Goal: Find specific page/section: Find specific page/section

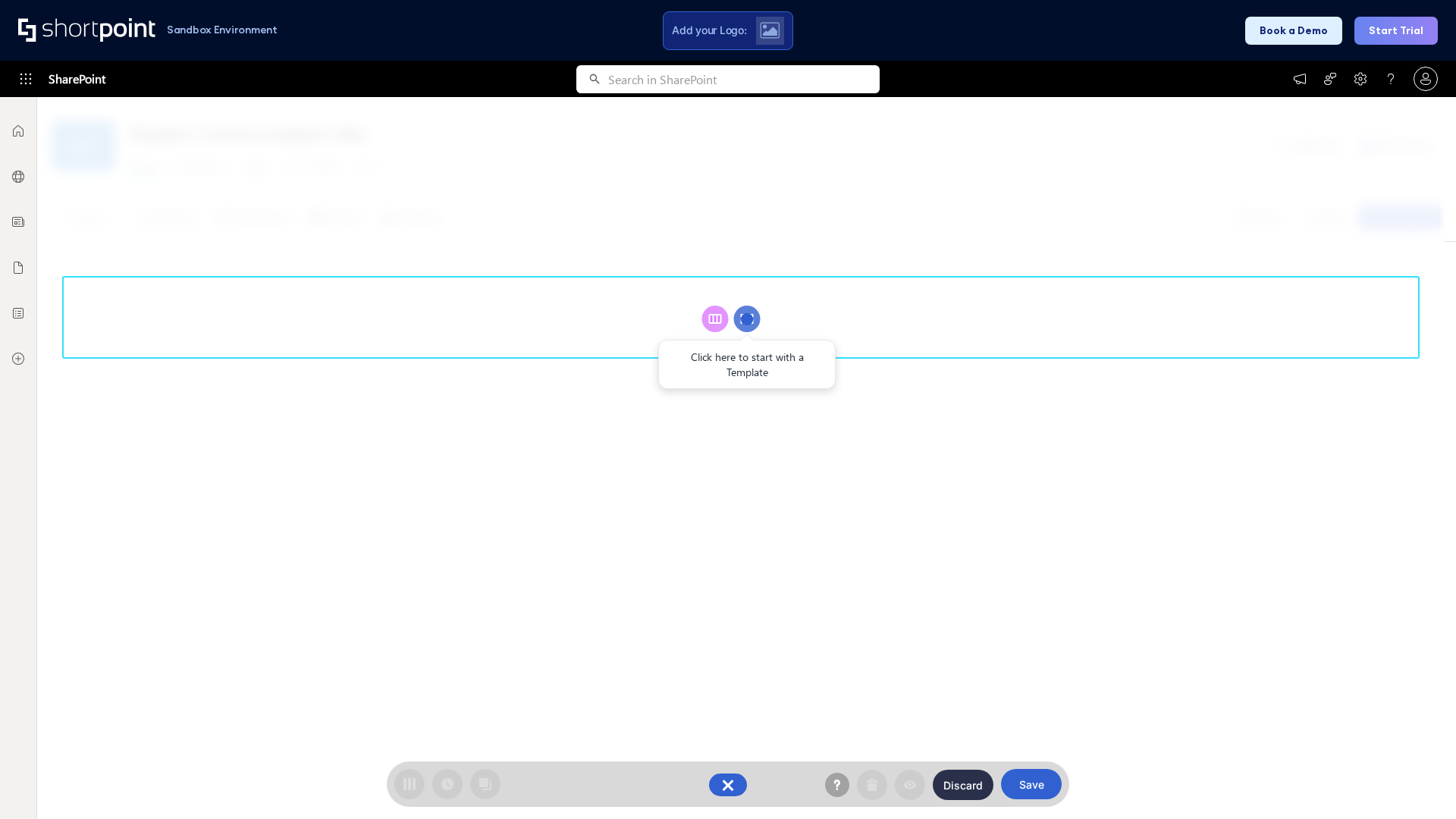
click at [747, 318] on circle at bounding box center [747, 319] width 27 height 27
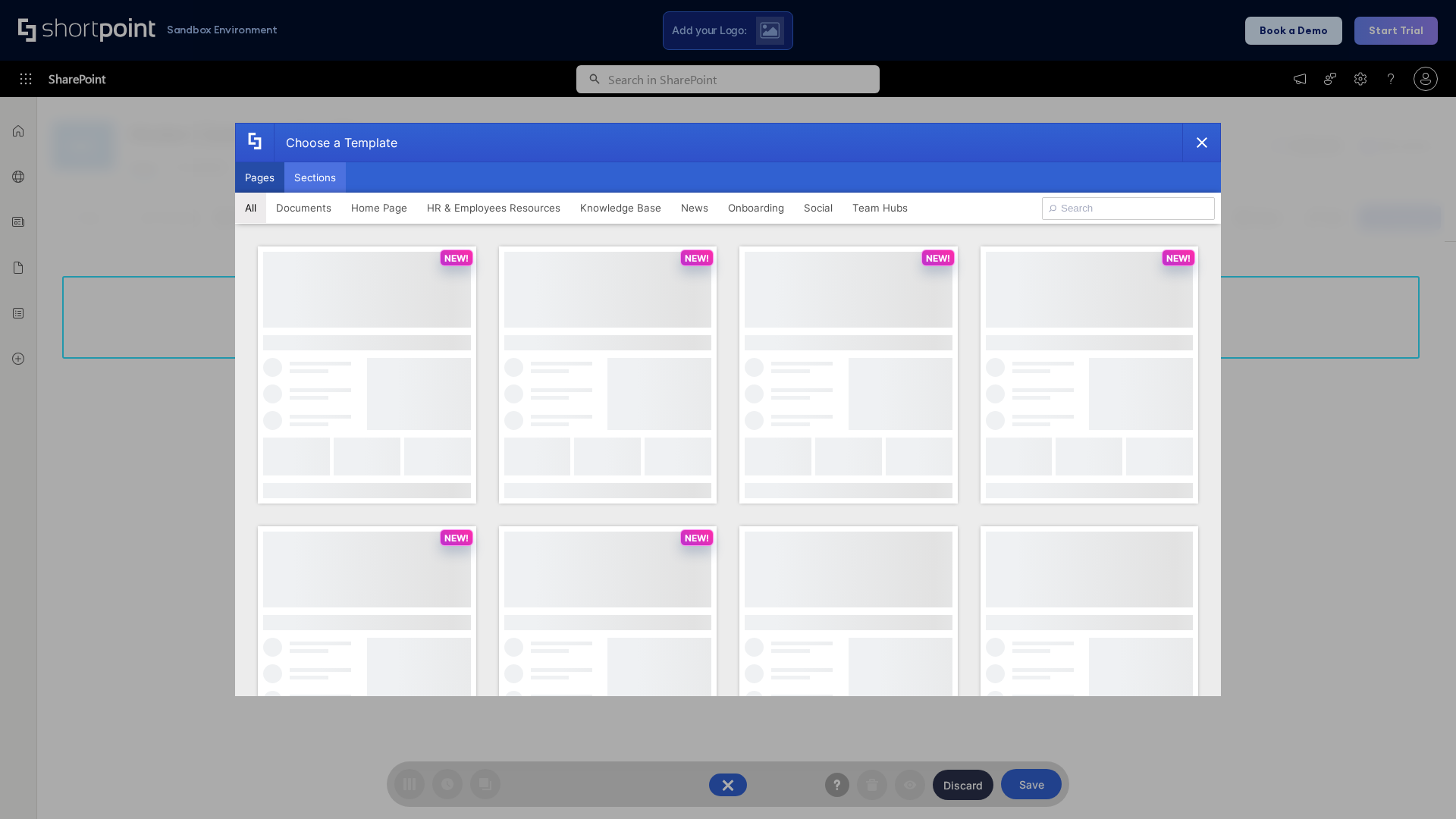
click at [314, 177] on button "Sections" at bounding box center [315, 178] width 61 height 31
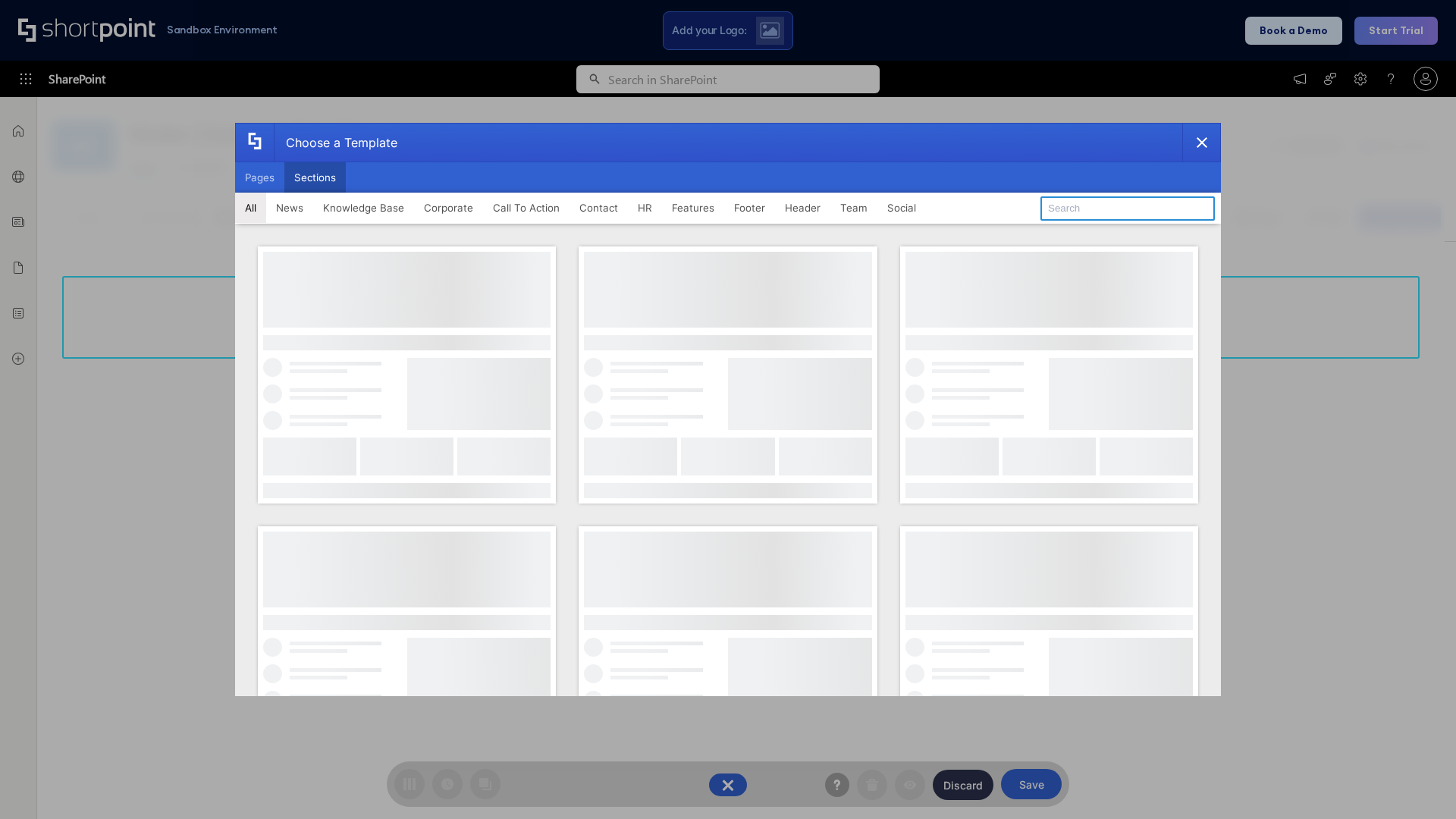
type input "Service Block 3"
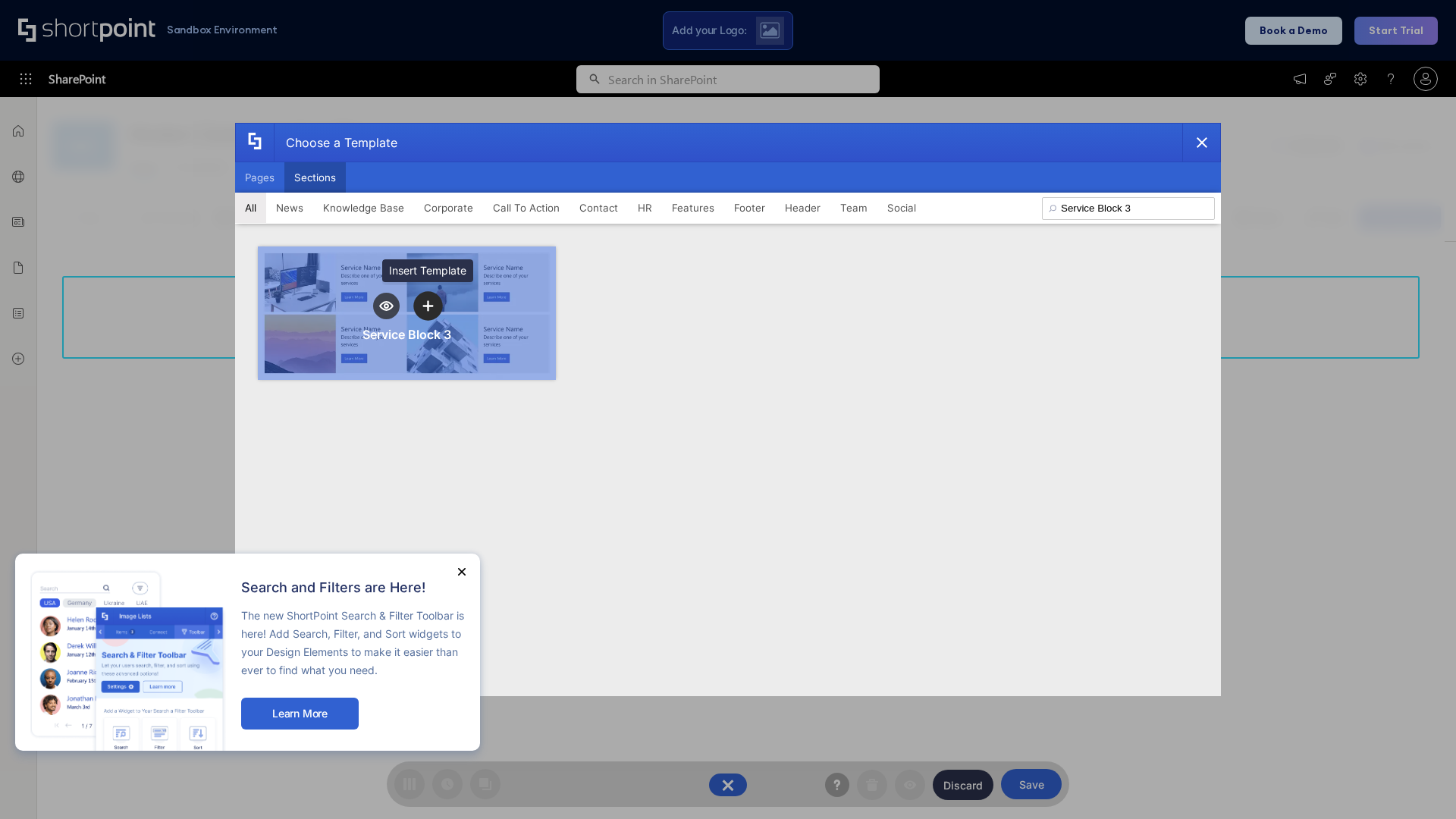
click at [428, 306] on icon "template selector" at bounding box center [428, 306] width 11 height 11
